Goal: Task Accomplishment & Management: Use online tool/utility

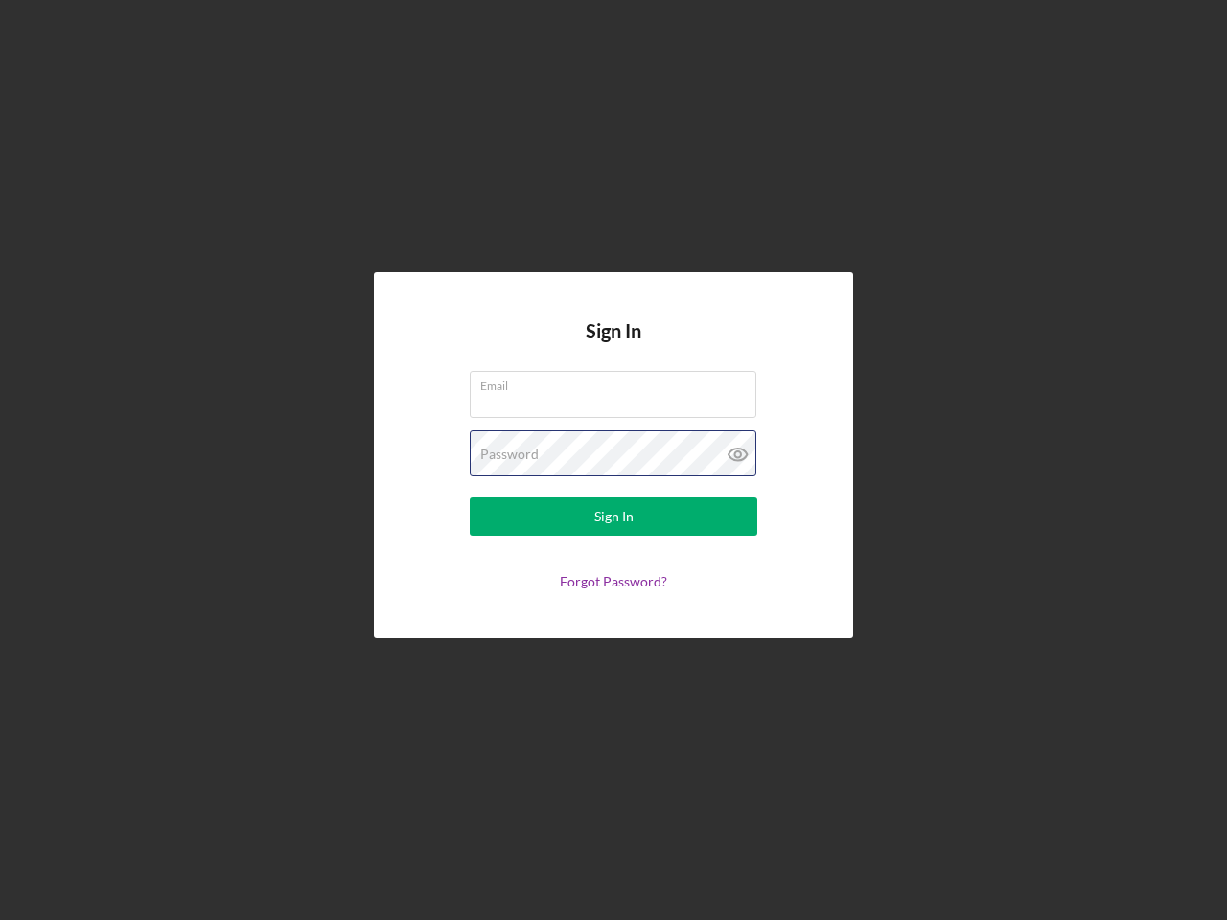
click at [614, 460] on div "Password" at bounding box center [614, 454] width 288 height 48
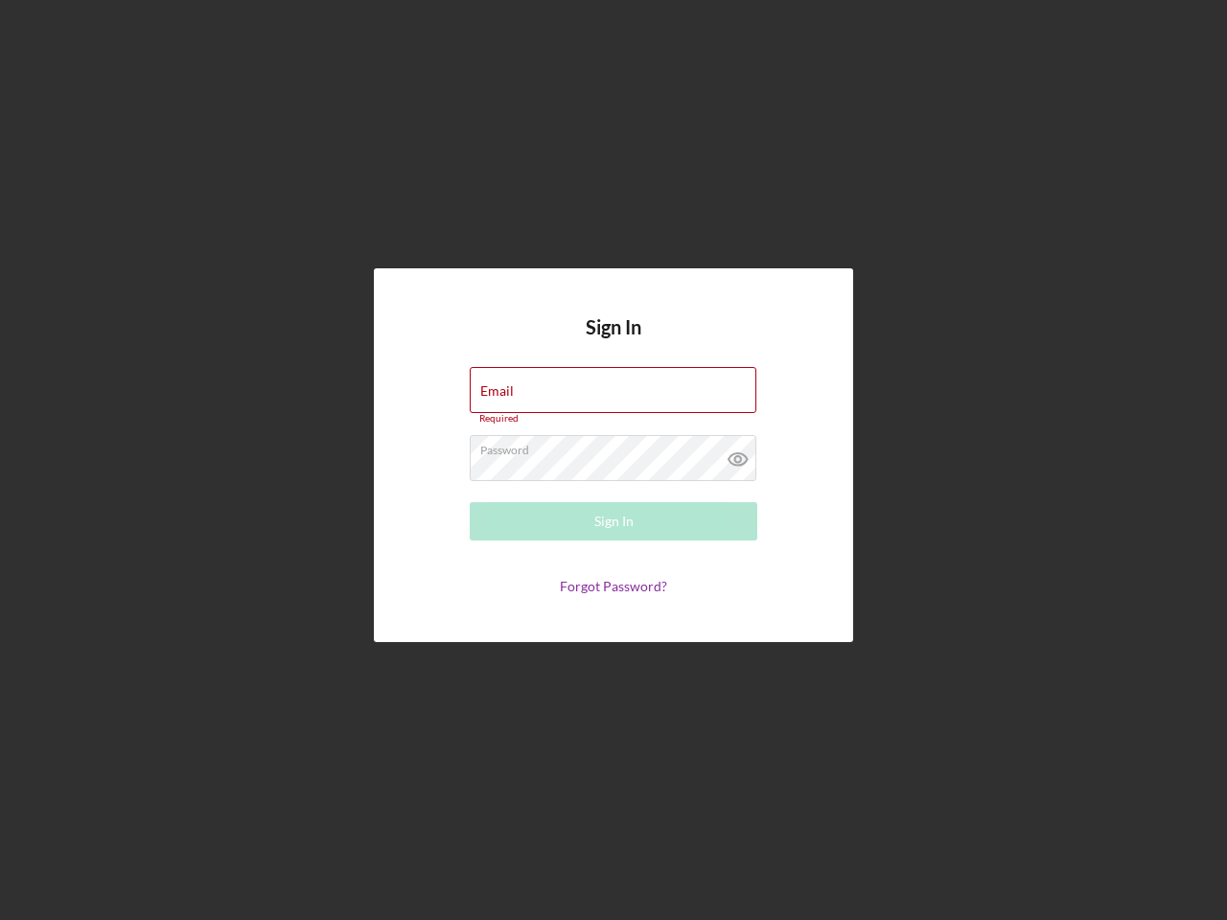
click at [738, 454] on icon at bounding box center [738, 459] width 48 height 48
